Goal: Task Accomplishment & Management: Complete application form

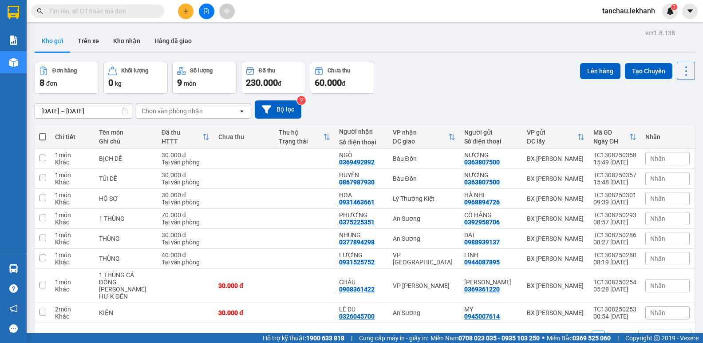
click at [188, 3] on div "Kết quả [PERSON_NAME] ( 0 ) Bộ lọc No Data tanchau.lekhanh 1" at bounding box center [351, 11] width 703 height 22
click at [188, 8] on icon "plus" at bounding box center [186, 11] width 6 height 6
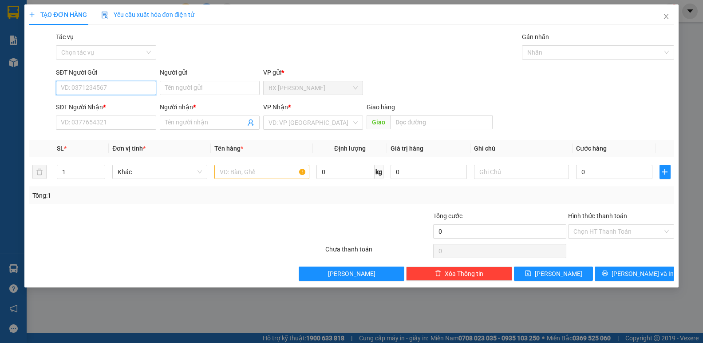
click at [117, 84] on input "SĐT Người Gửi" at bounding box center [106, 88] width 100 height 14
type input "0348794563"
click at [110, 105] on div "0348794563 - LONG" at bounding box center [105, 106] width 89 height 10
type input "LONG"
type input "0985556469"
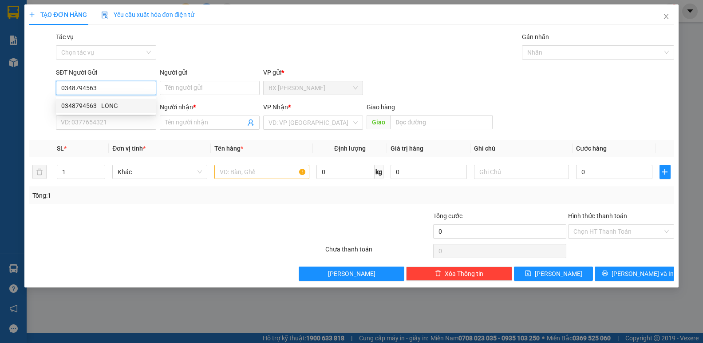
type input "BÌNH"
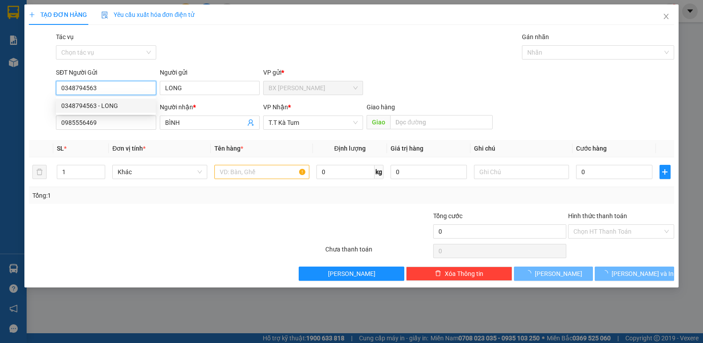
type input "100.000"
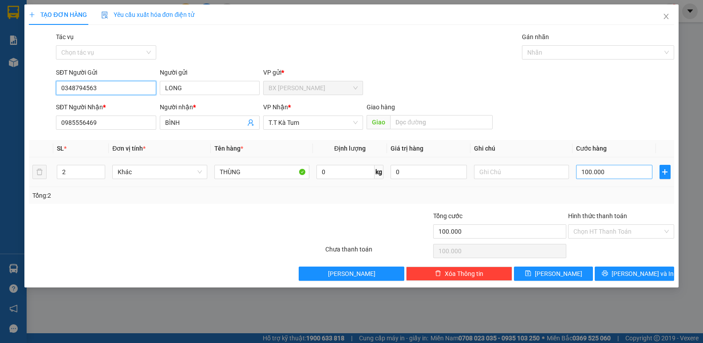
type input "0348794563"
type input "0"
type input "100.000"
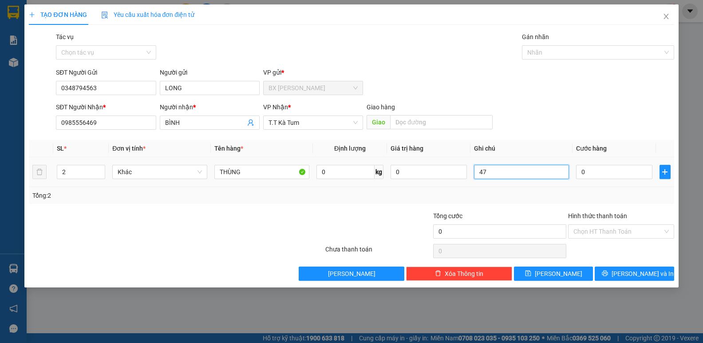
type input "470"
click at [445, 151] on table "SL * Đơn vị tính * Tên hàng * Định [PERSON_NAME] trị hàng Ghi [PERSON_NAME] hàn…" at bounding box center [351, 163] width 645 height 47
click at [579, 172] on input "0" at bounding box center [614, 172] width 76 height 14
type input "4"
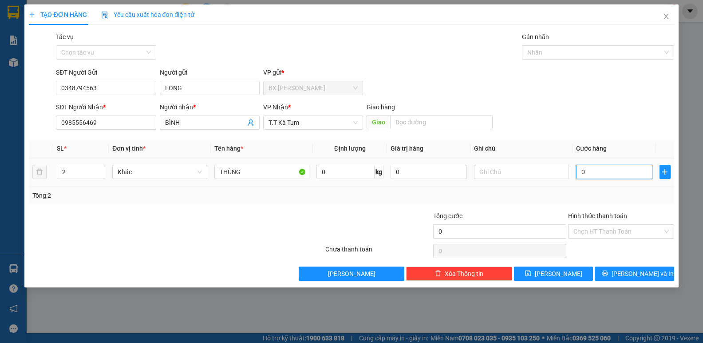
type input "4"
type input "40"
type input "40.000"
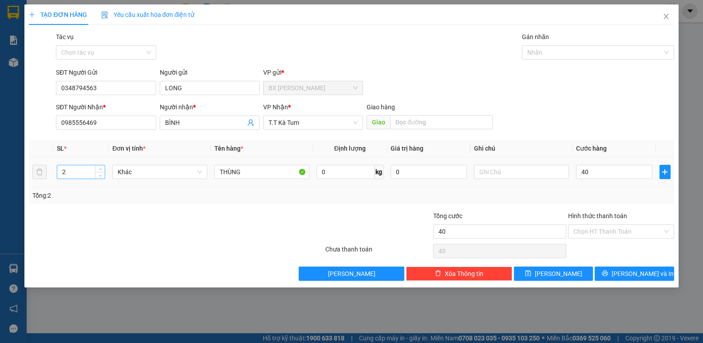
type input "40.000"
click at [79, 172] on input "2" at bounding box center [81, 171] width 48 height 13
click at [99, 169] on icon "up" at bounding box center [100, 169] width 3 height 3
click at [103, 174] on span "Decrease Value" at bounding box center [100, 174] width 10 height 8
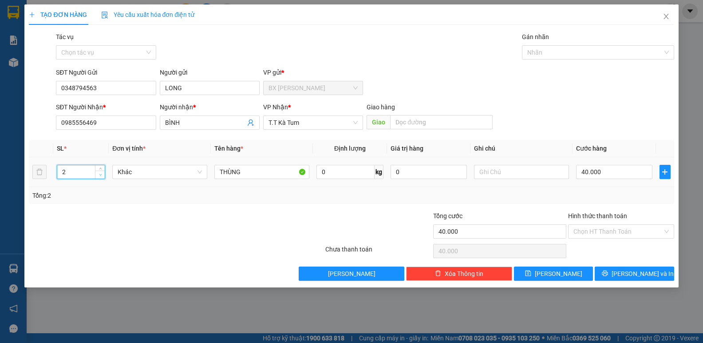
type input "1"
click at [101, 174] on icon "down" at bounding box center [100, 174] width 3 height 3
click at [603, 236] on input "Hình thức thanh toán" at bounding box center [618, 231] width 89 height 13
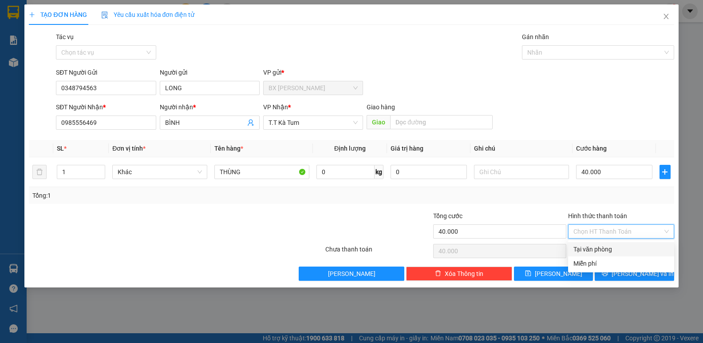
click at [600, 248] on div "Tại văn phòng" at bounding box center [621, 249] width 95 height 10
type input "0"
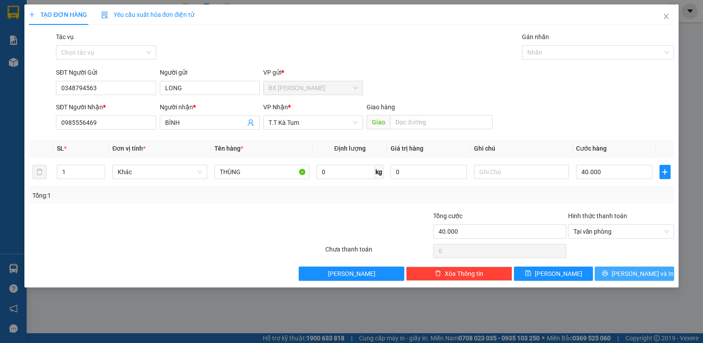
click at [646, 278] on span "[PERSON_NAME] và In" at bounding box center [643, 274] width 62 height 10
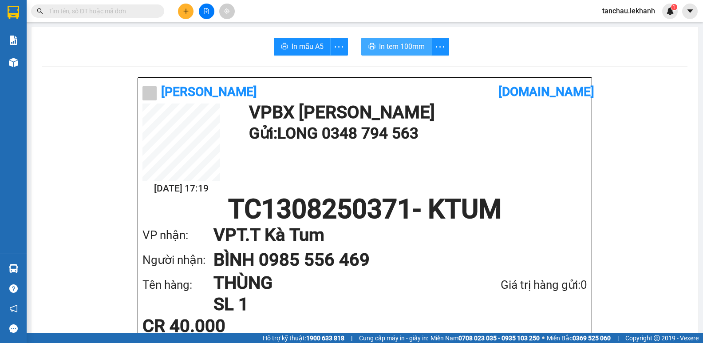
click at [413, 48] on span "In tem 100mm" at bounding box center [402, 46] width 46 height 11
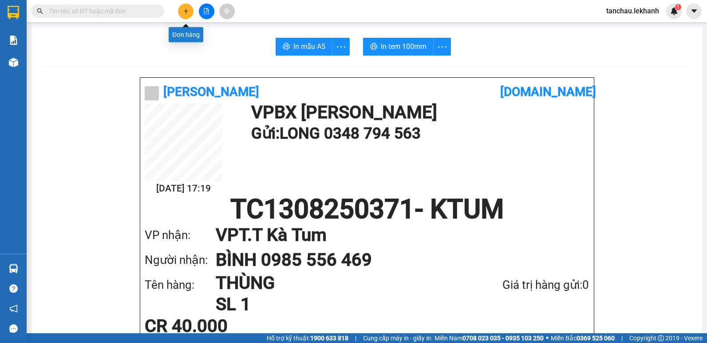
click at [184, 12] on icon "plus" at bounding box center [186, 11] width 6 height 6
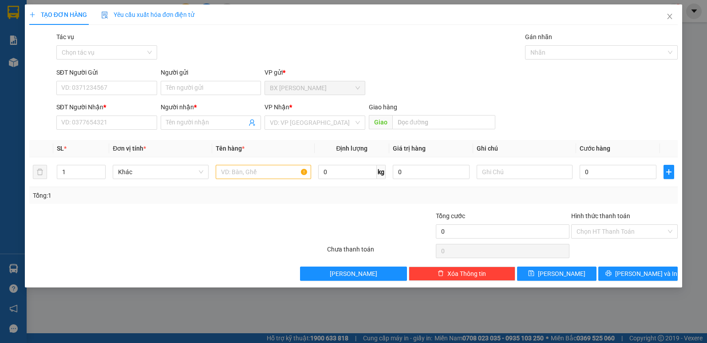
click at [127, 95] on div "SĐT Người Gửi VD: 0371234567" at bounding box center [106, 82] width 101 height 31
click at [127, 91] on input "SĐT Người Gửi" at bounding box center [106, 88] width 101 height 14
click at [128, 81] on input "SĐT Người Gửi" at bounding box center [106, 88] width 101 height 14
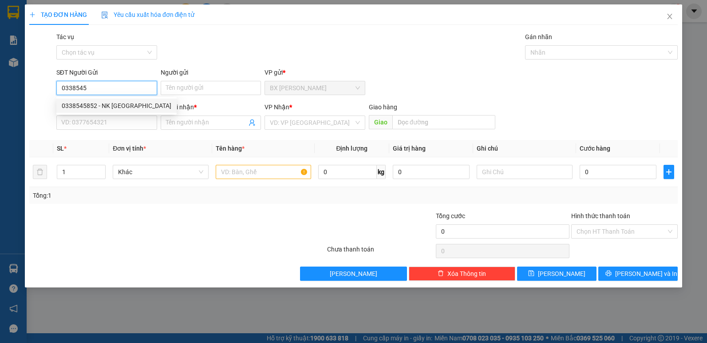
click at [127, 106] on div "0338545852 - NK [GEOGRAPHIC_DATA]" at bounding box center [117, 106] width 110 height 10
type input "0338545852"
type input "NK VIỆT MỸ"
type input "0976810459"
type input "LAB PHÚC HÂN"
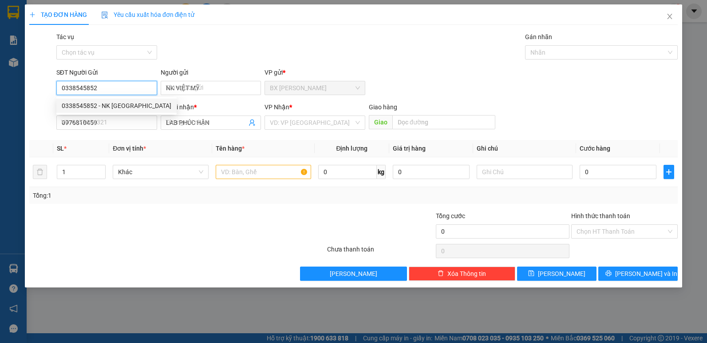
type input "30.000"
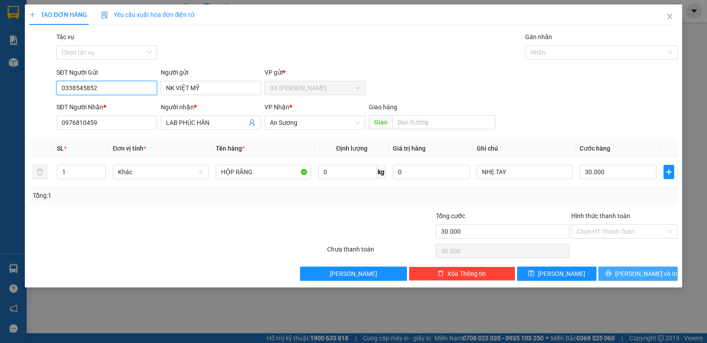
type input "0338545852"
click at [635, 277] on span "[PERSON_NAME] và In" at bounding box center [646, 274] width 62 height 10
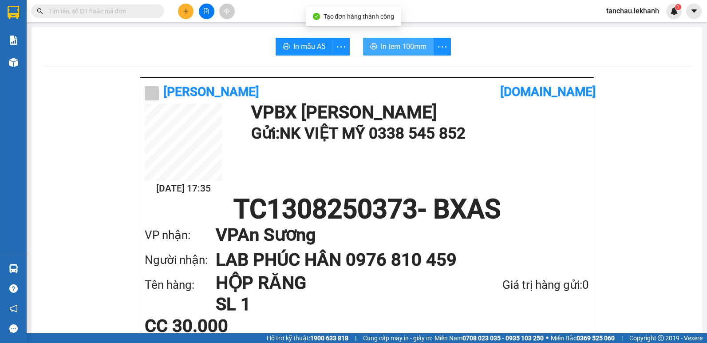
click at [401, 41] on span "In tem 100mm" at bounding box center [404, 46] width 46 height 11
click at [151, 8] on input "text" at bounding box center [101, 11] width 105 height 10
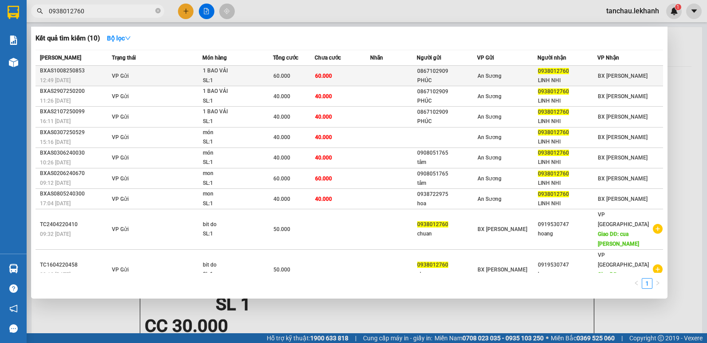
type input "0938012760"
click at [355, 74] on td "60.000" at bounding box center [342, 76] width 55 height 20
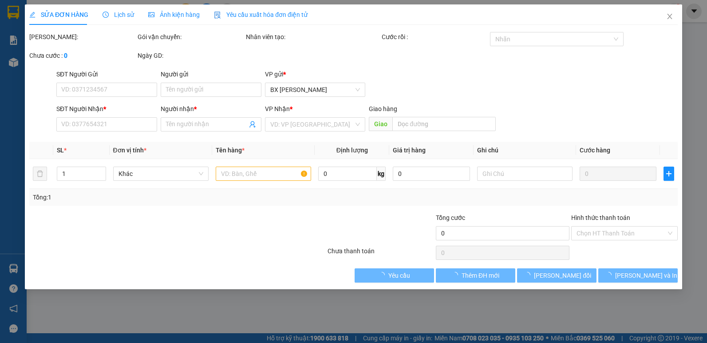
type input "0867102909"
type input "PHÚC"
type input "0938012760"
type input "LINH NHI"
type input "60.000"
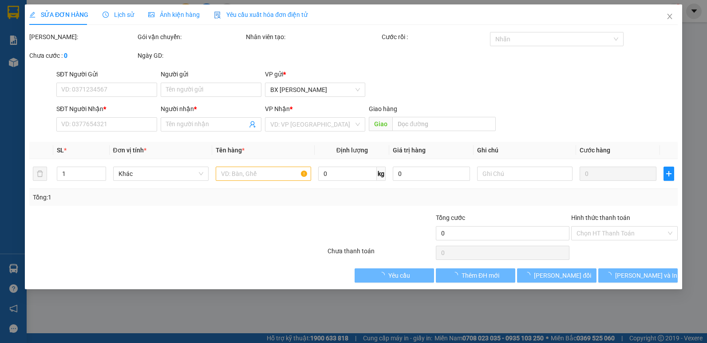
type input "60.000"
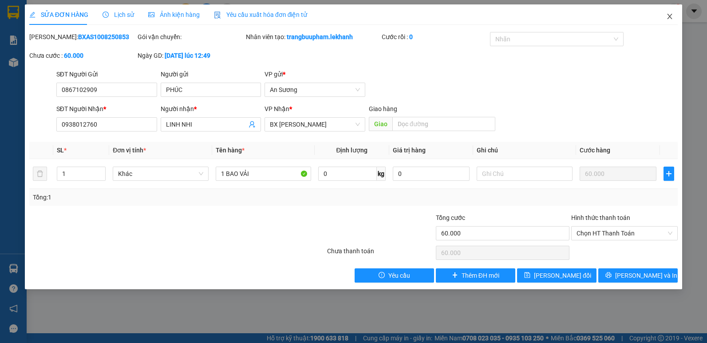
click at [670, 16] on icon "close" at bounding box center [670, 16] width 5 height 5
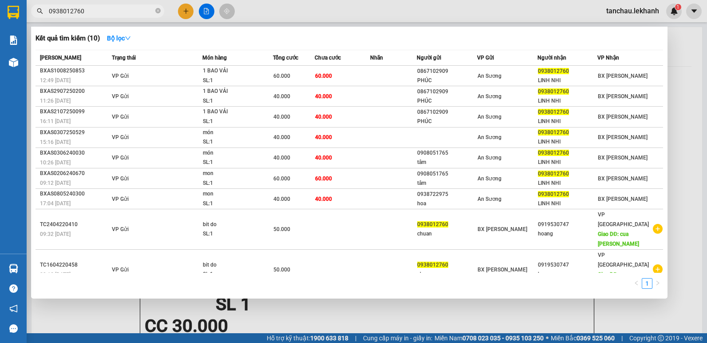
click at [97, 11] on input "0938012760" at bounding box center [101, 11] width 105 height 10
click at [156, 13] on icon "close-circle" at bounding box center [157, 10] width 5 height 5
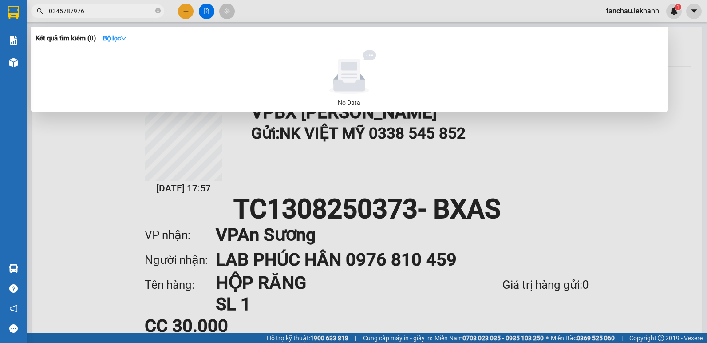
click at [95, 7] on input "0345787976" at bounding box center [101, 11] width 105 height 10
type input "0345787976"
